Goal: Task Accomplishment & Management: Use online tool/utility

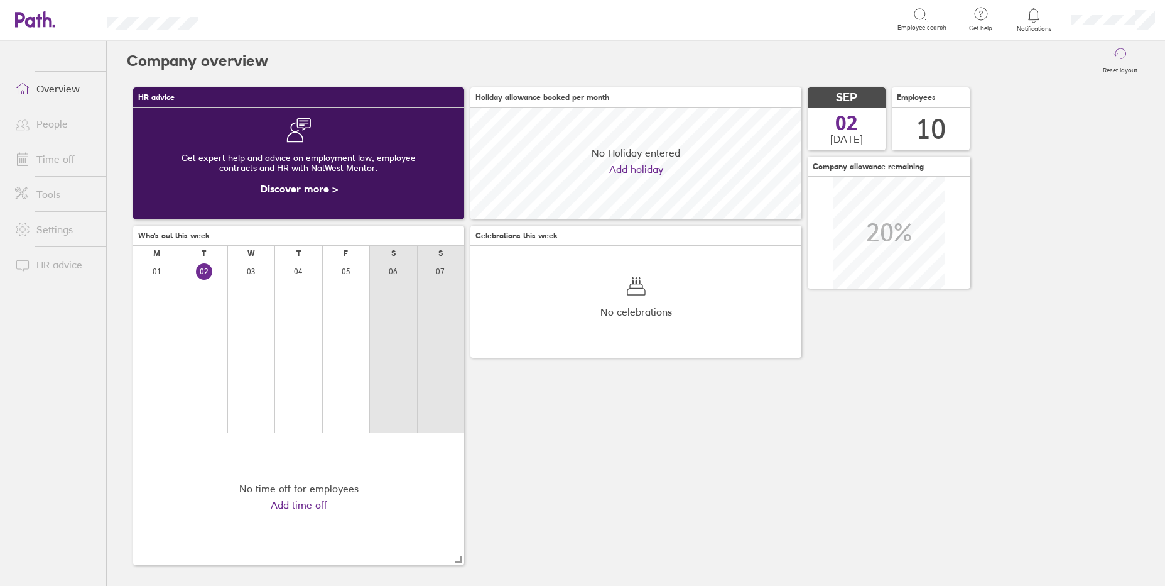
scroll to position [112, 331]
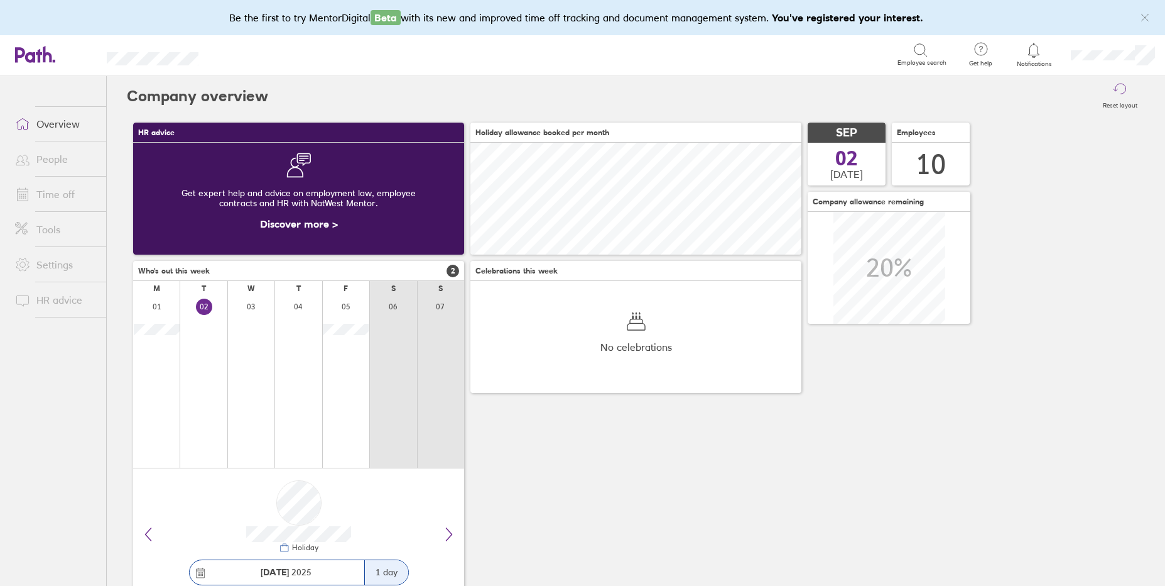
click at [1030, 47] on icon at bounding box center [1034, 50] width 11 height 14
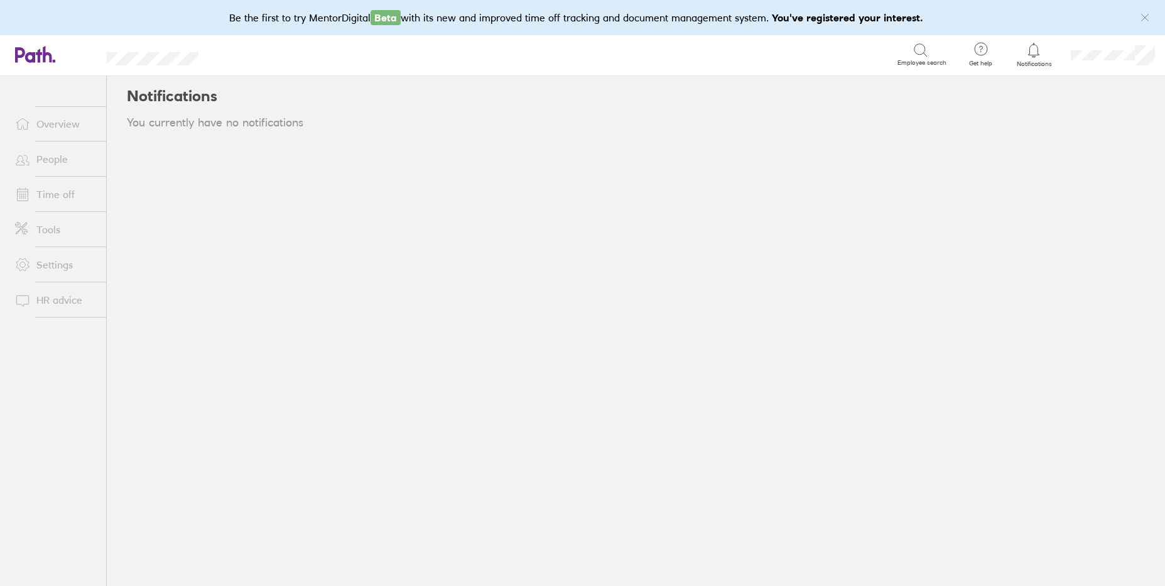
click at [1035, 57] on icon at bounding box center [1034, 50] width 11 height 14
click at [51, 155] on link "People" at bounding box center [55, 158] width 101 height 25
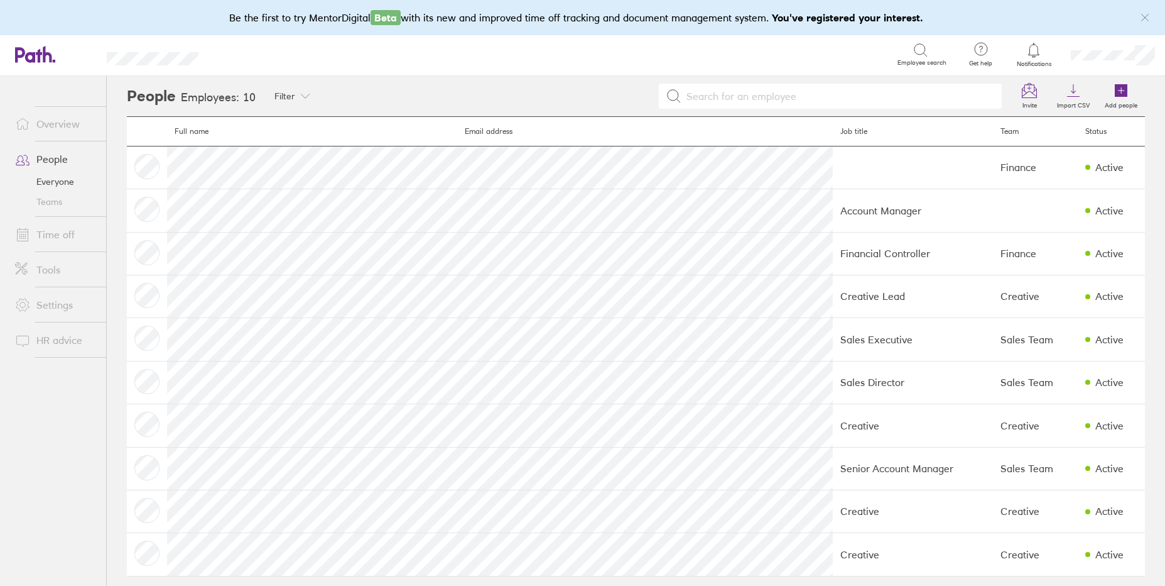
click at [63, 235] on link "Time off" at bounding box center [55, 234] width 101 height 25
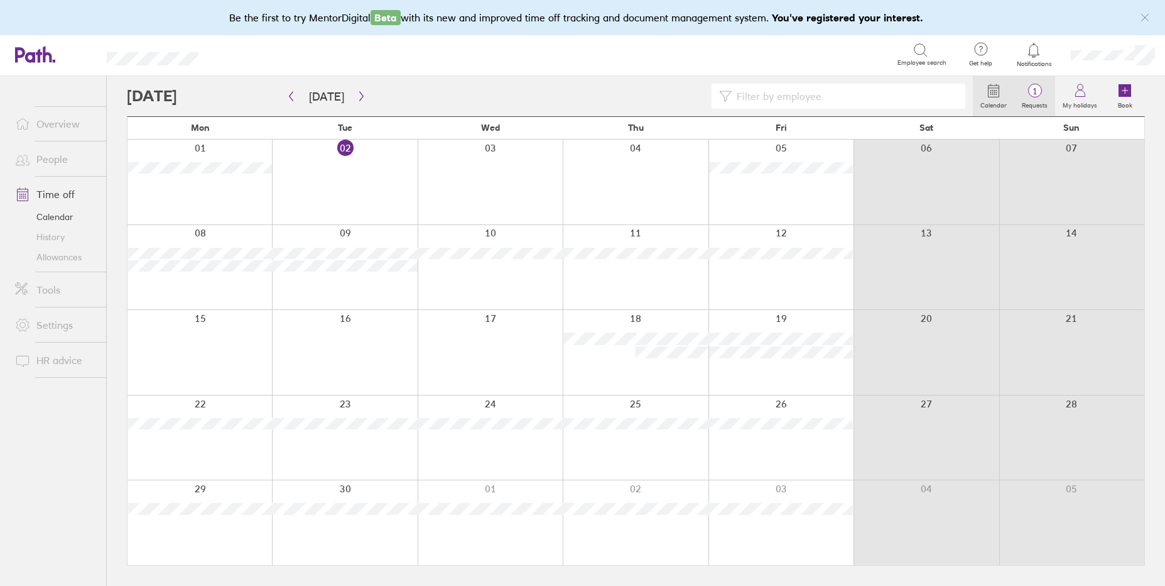
click at [1036, 88] on span "1" at bounding box center [1035, 91] width 41 height 10
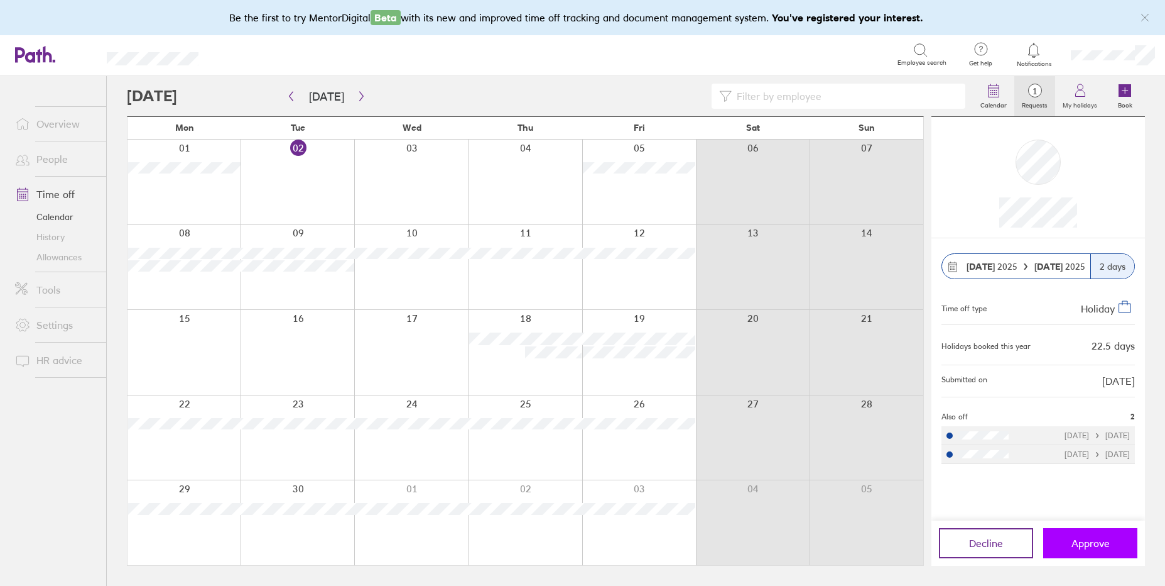
click at [1081, 542] on span "Approve" at bounding box center [1091, 542] width 38 height 11
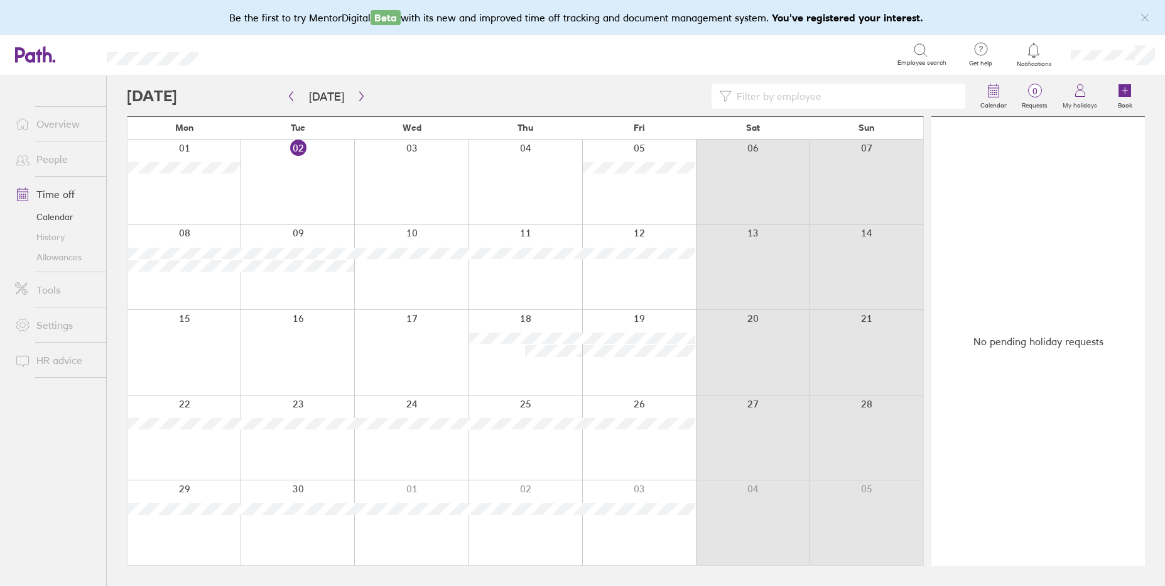
click at [52, 198] on link "Time off" at bounding box center [55, 194] width 101 height 25
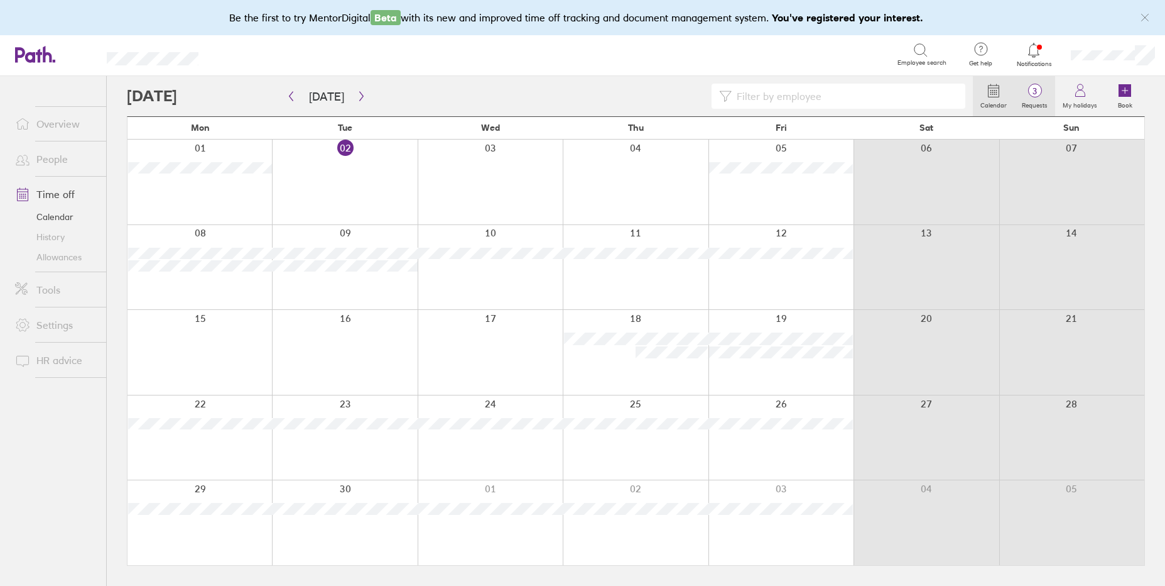
click at [1037, 94] on span "3" at bounding box center [1035, 91] width 41 height 10
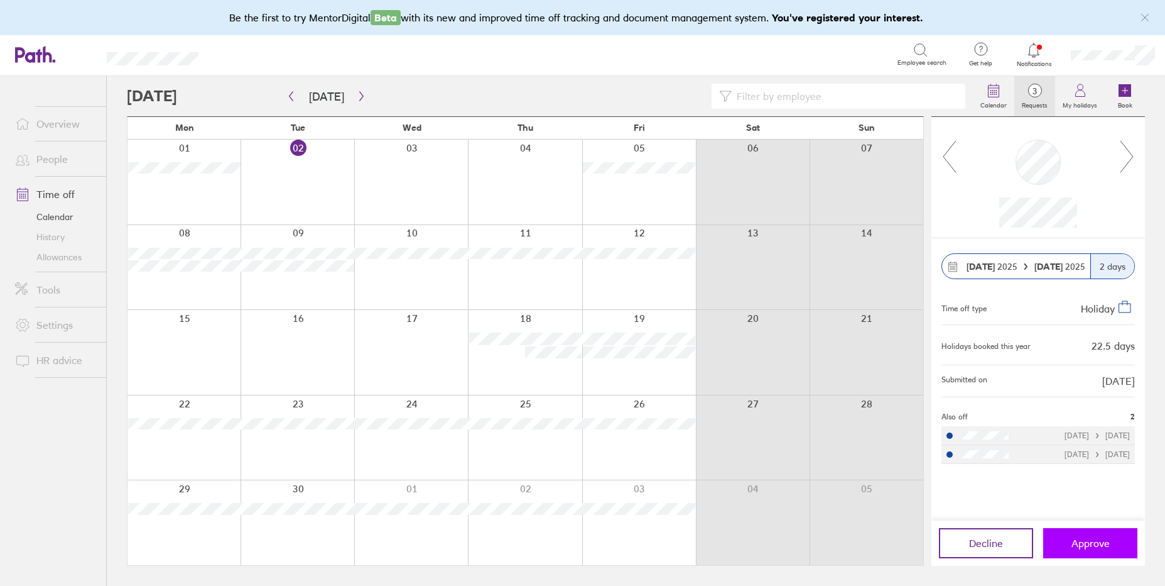
click at [1082, 542] on span "Approve" at bounding box center [1091, 542] width 38 height 11
click at [1126, 151] on icon at bounding box center [1128, 156] width 16 height 34
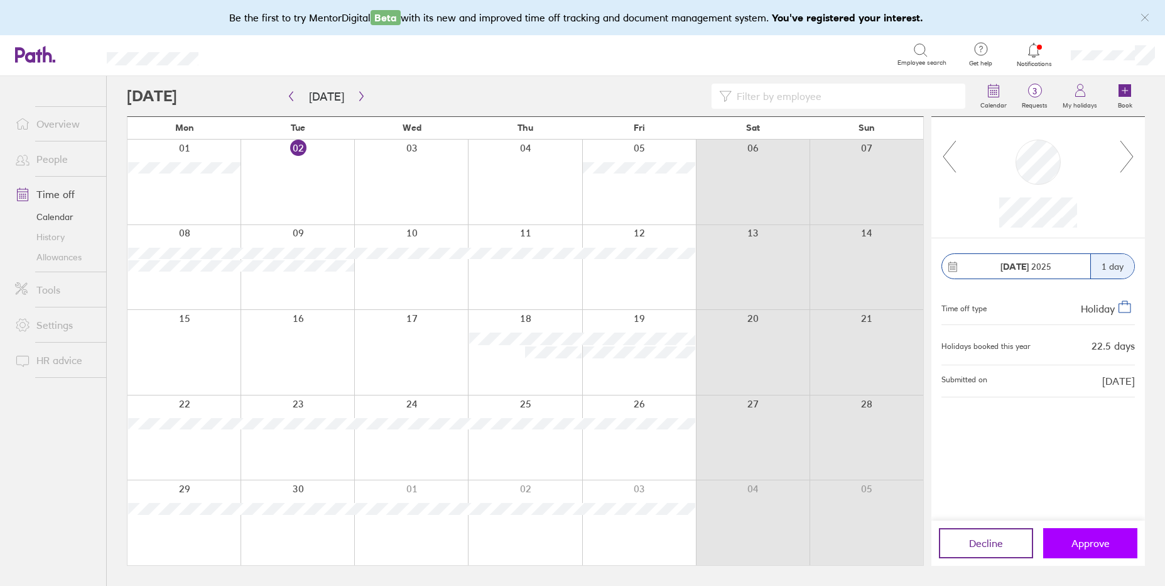
click at [1075, 547] on span "Approve" at bounding box center [1091, 542] width 38 height 11
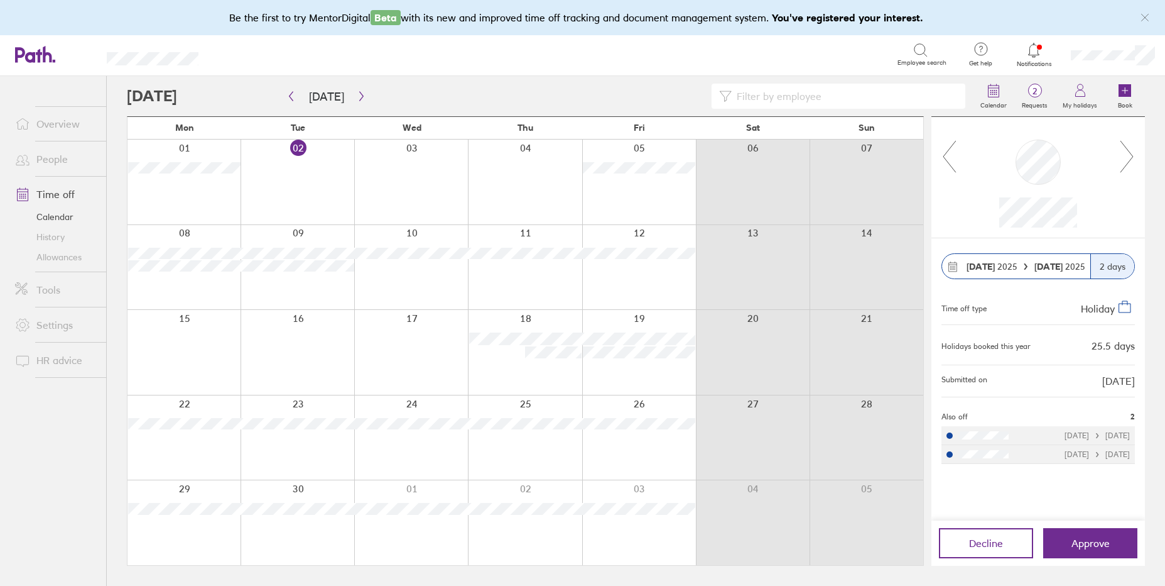
click at [1124, 155] on icon at bounding box center [1128, 156] width 16 height 34
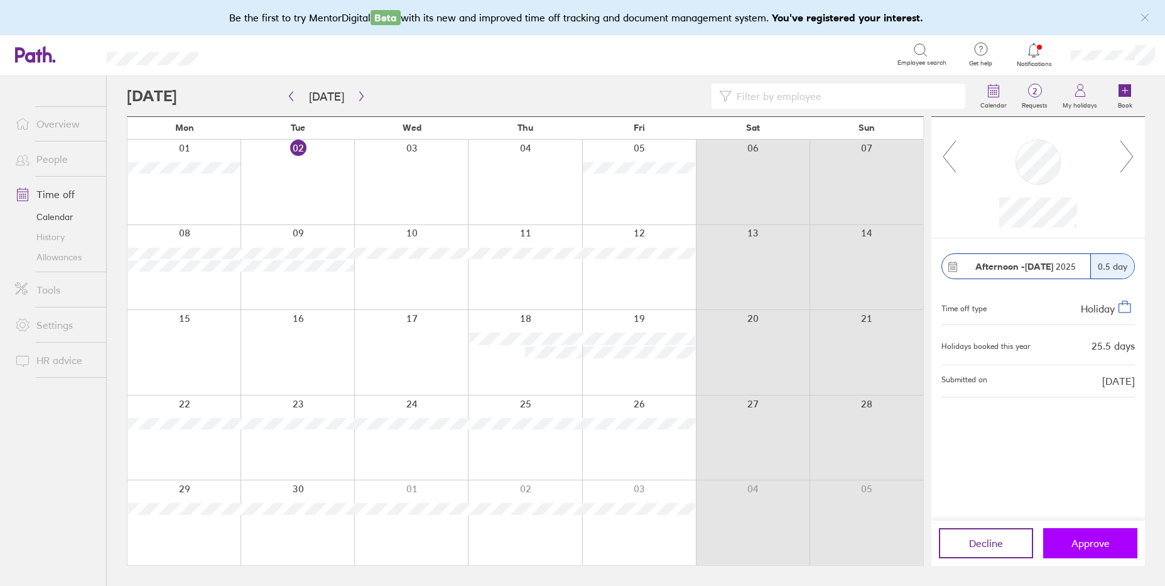
click at [1082, 542] on span "Approve" at bounding box center [1091, 542] width 38 height 11
click at [1085, 543] on span "Approve" at bounding box center [1091, 542] width 38 height 11
click at [1073, 542] on span "Approve" at bounding box center [1091, 542] width 38 height 11
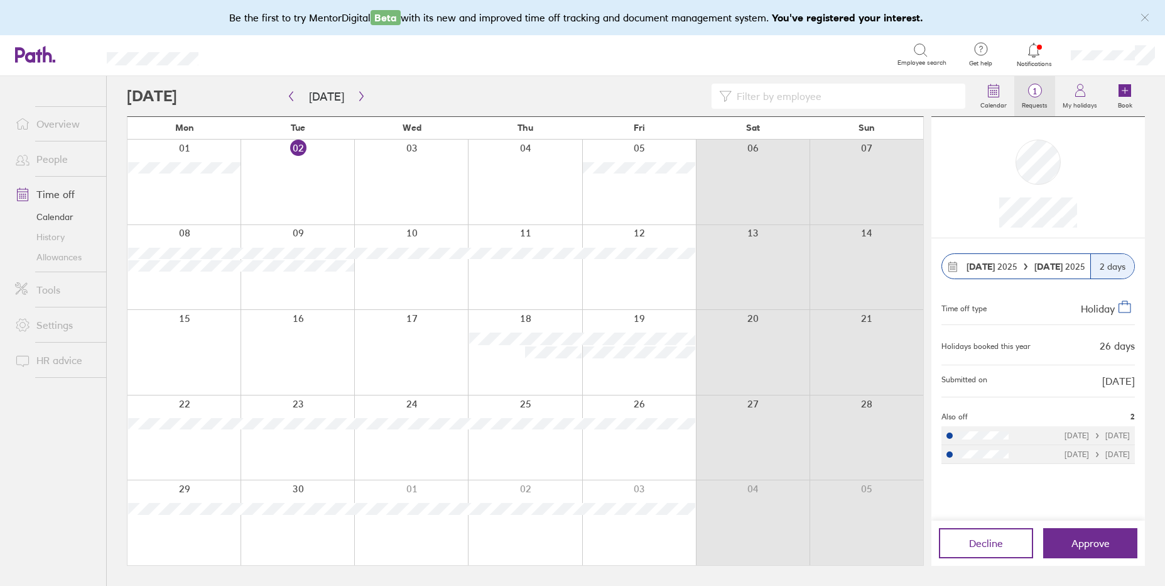
click at [1038, 90] on span "1" at bounding box center [1035, 91] width 41 height 10
click at [58, 213] on link "Calendar" at bounding box center [55, 217] width 101 height 20
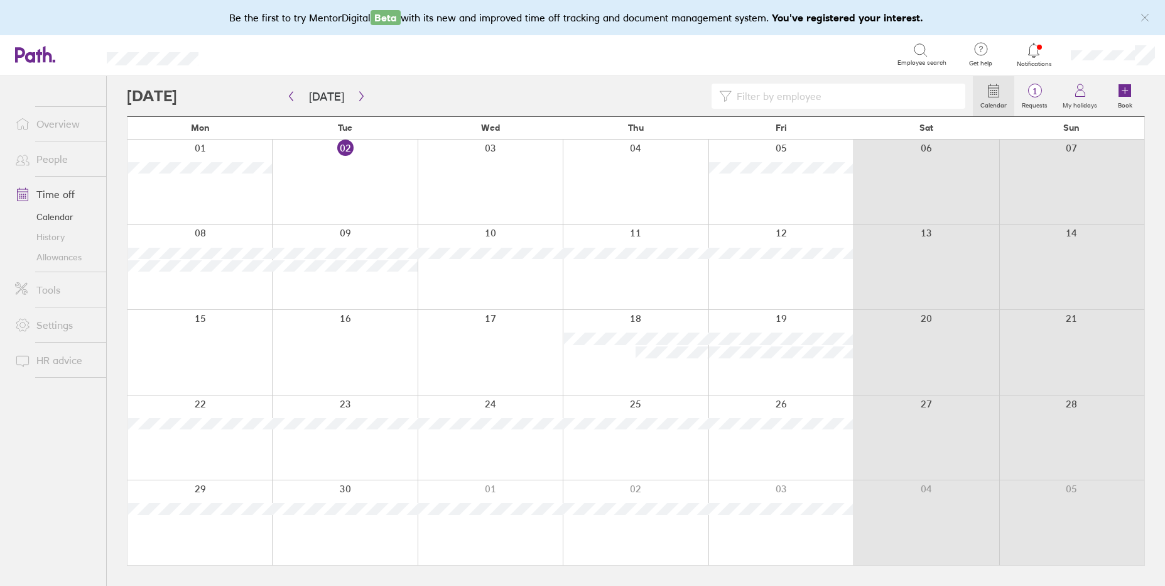
click at [50, 234] on link "History" at bounding box center [55, 237] width 101 height 20
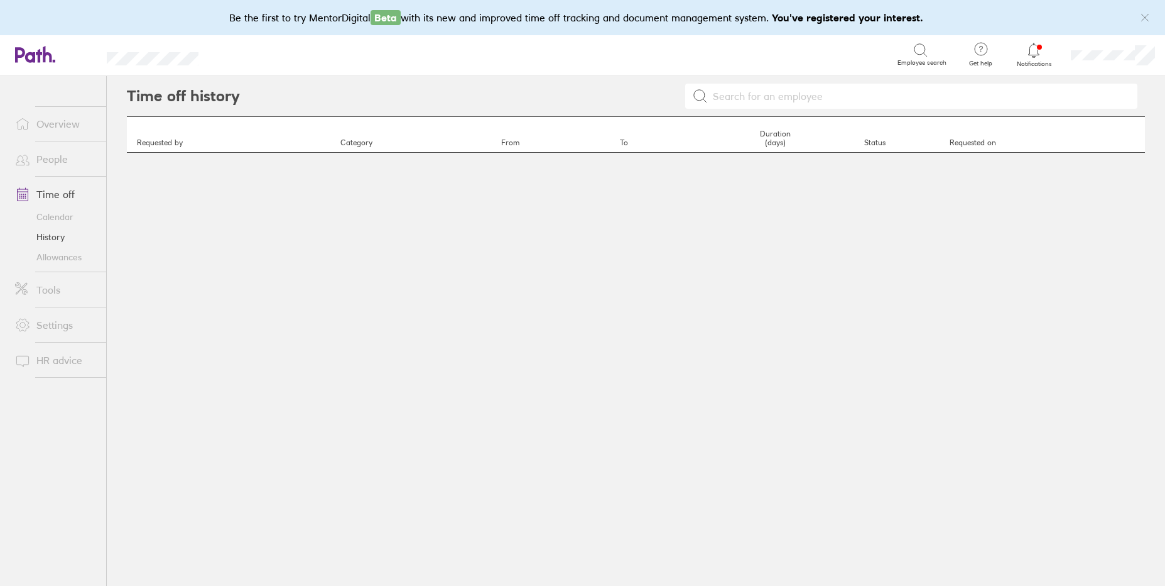
click at [56, 198] on link "Time off" at bounding box center [55, 194] width 101 height 25
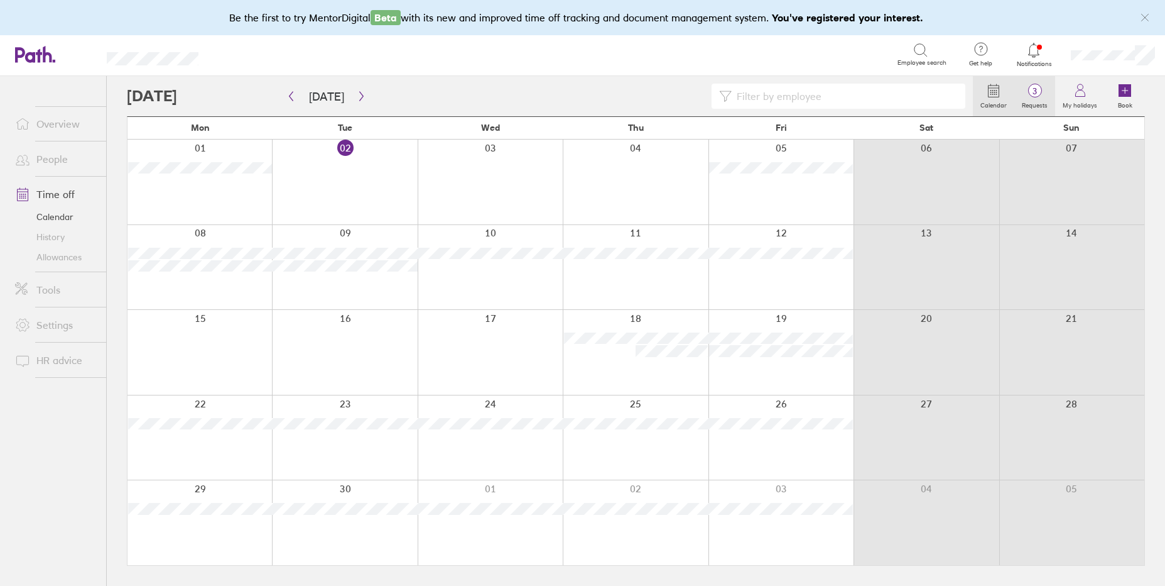
click at [1041, 87] on span "3" at bounding box center [1035, 91] width 41 height 10
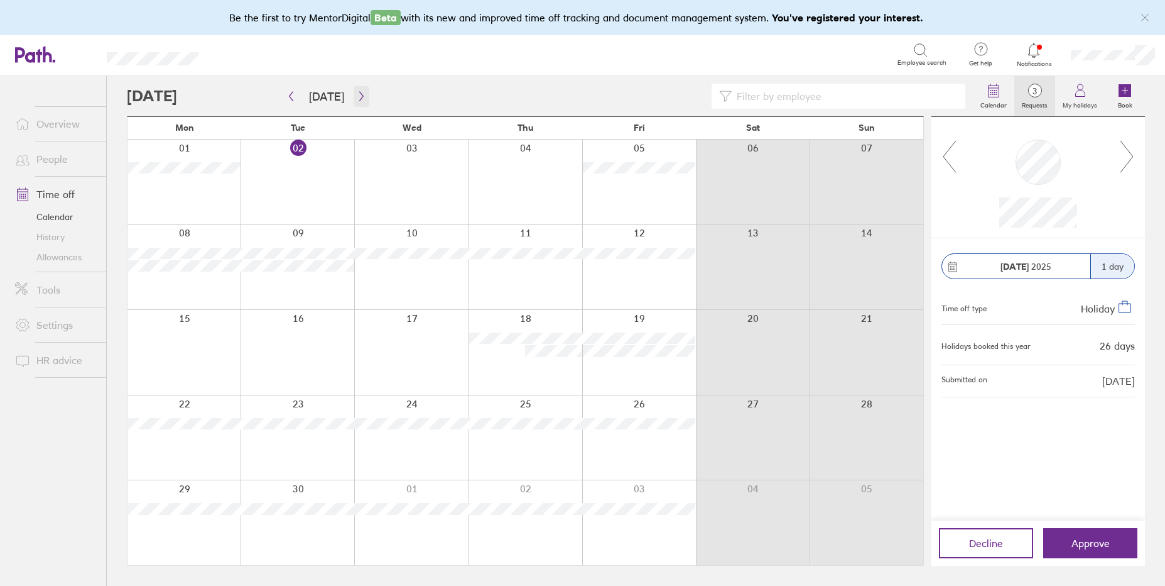
click at [357, 91] on icon "button" at bounding box center [361, 96] width 9 height 10
click at [357, 98] on icon "button" at bounding box center [361, 96] width 9 height 10
click at [1080, 540] on span "Approve" at bounding box center [1091, 542] width 38 height 11
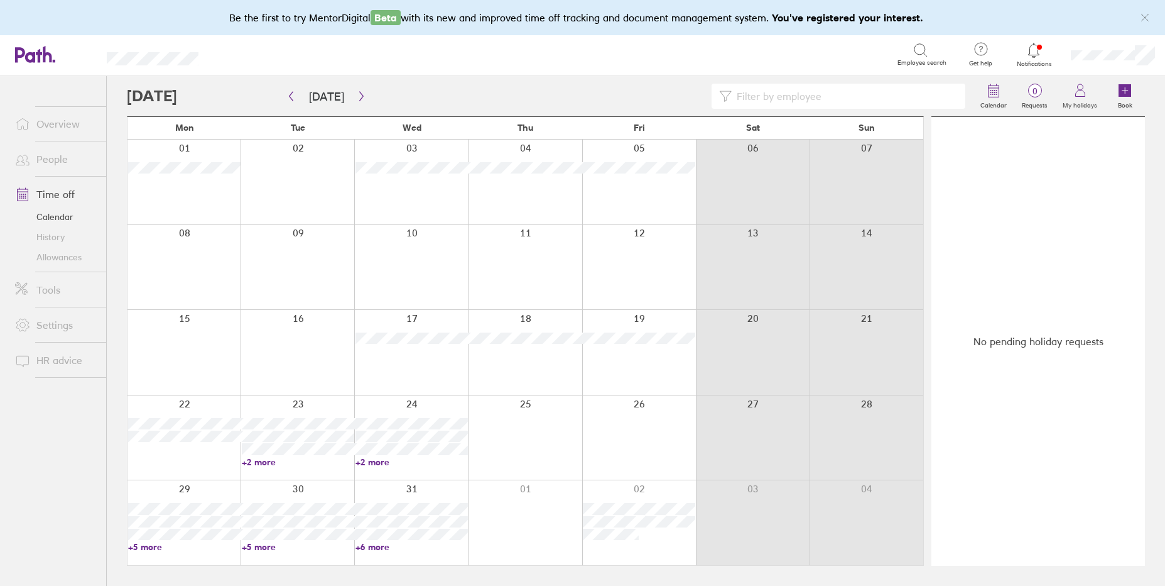
click at [50, 161] on link "People" at bounding box center [55, 158] width 101 height 25
